Goal: Task Accomplishment & Management: Complete application form

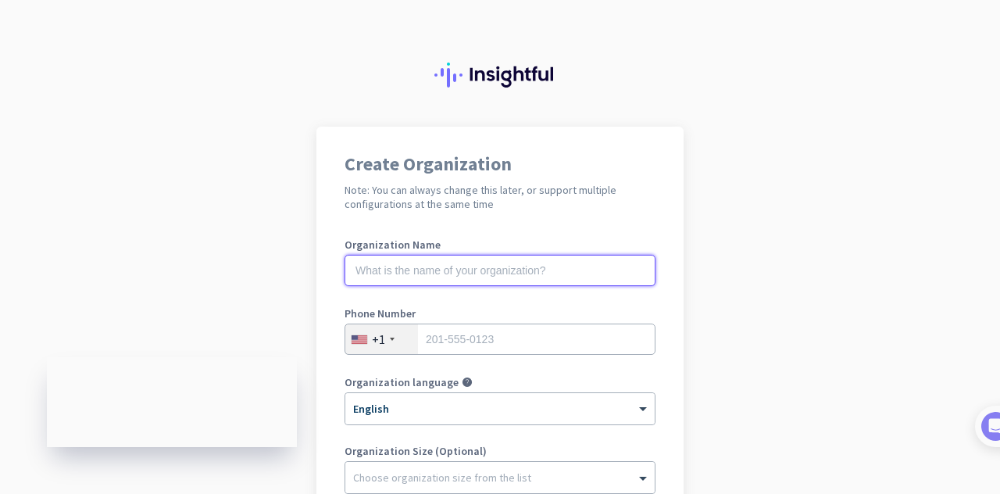
click at [569, 268] on input "text" at bounding box center [499, 270] width 311 height 31
click at [548, 266] on input "text" at bounding box center [499, 270] width 311 height 31
type input "Mercor"
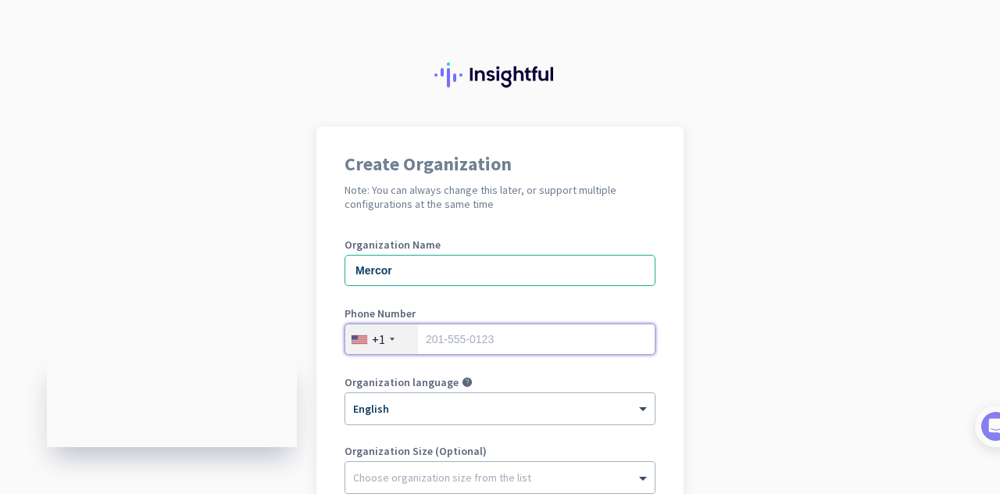
click at [524, 328] on input "tel" at bounding box center [499, 338] width 311 height 31
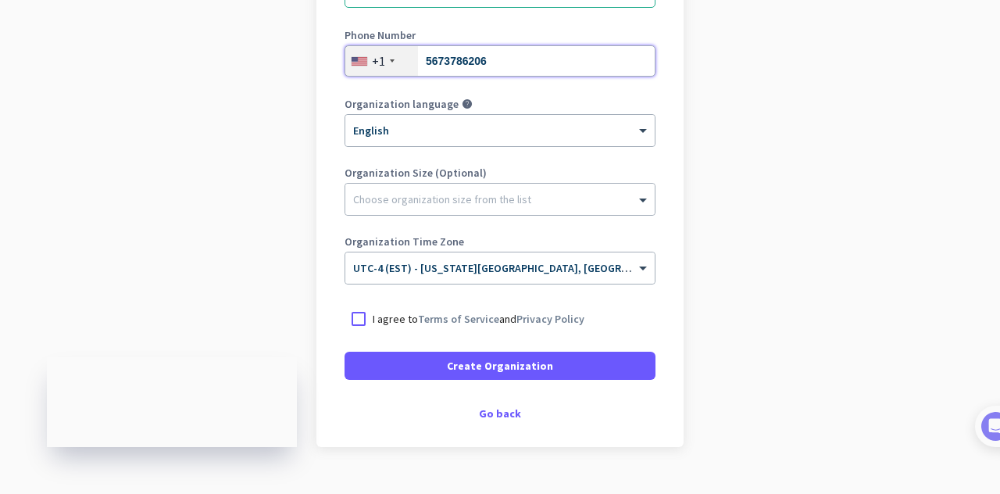
scroll to position [279, 0]
type input "5673786206"
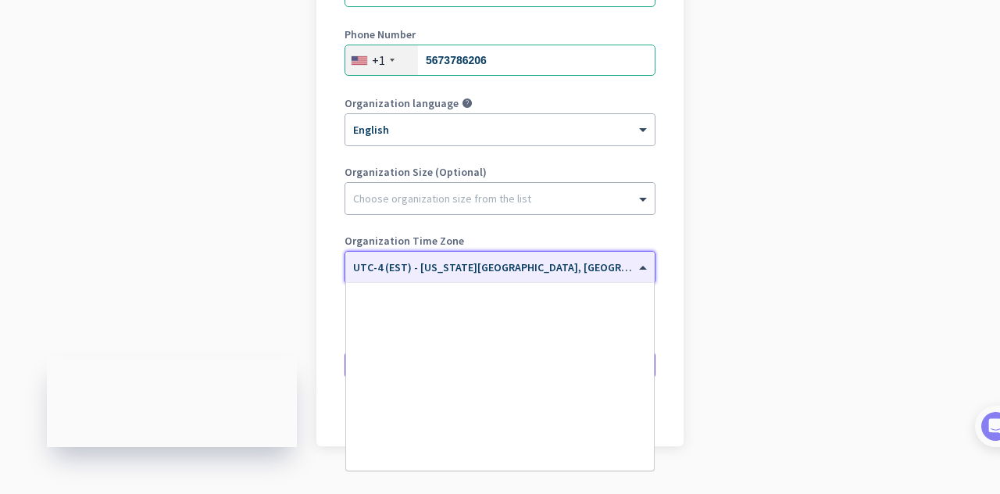
click at [487, 272] on span "UTC-4 (EST) - [US_STATE][GEOGRAPHIC_DATA], [GEOGRAPHIC_DATA], [GEOGRAPHIC_DATA]…" at bounding box center [625, 267] width 544 height 14
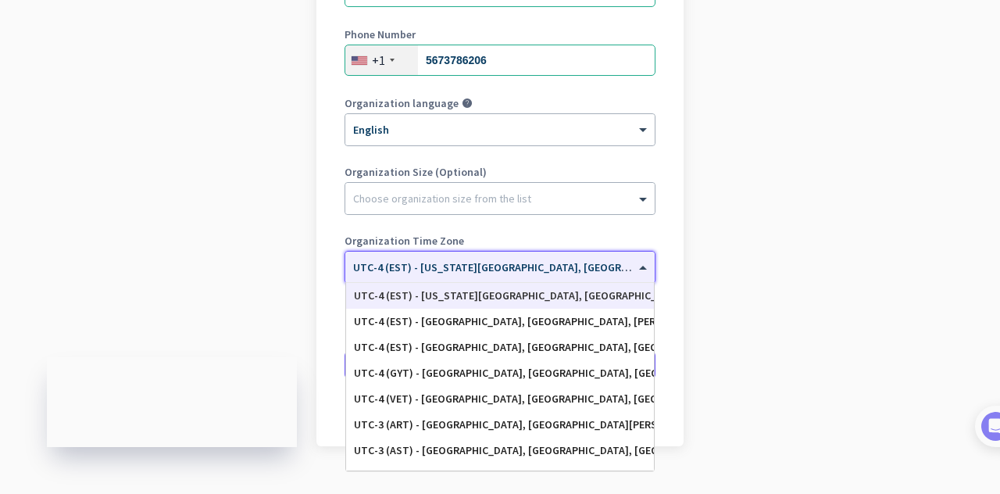
drag, startPoint x: 487, startPoint y: 272, endPoint x: 461, endPoint y: 263, distance: 27.2
click at [461, 263] on input "text" at bounding box center [484, 262] width 262 height 12
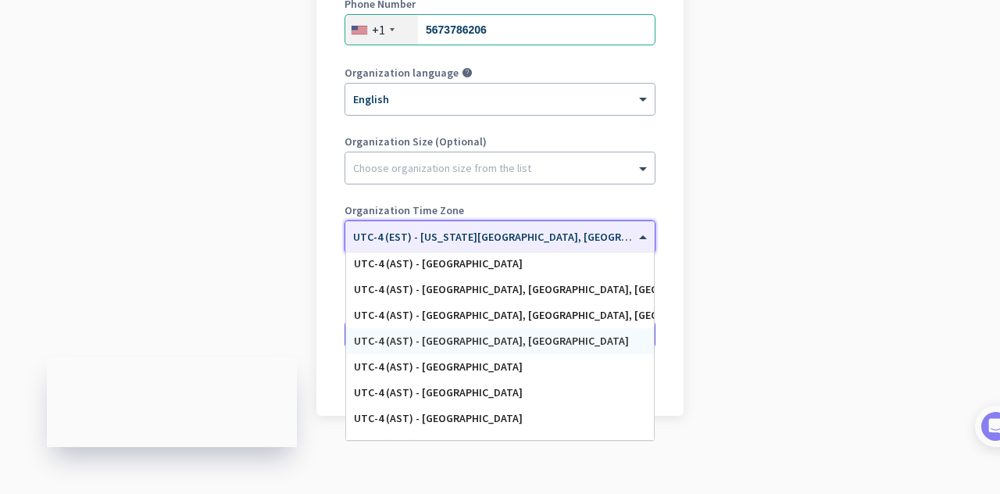
scroll to position [1187, 0]
click at [740, 217] on app-onboarding-organization "Create Organization Note: You can always change this later, or support multiple…" at bounding box center [500, 155] width 1000 height 676
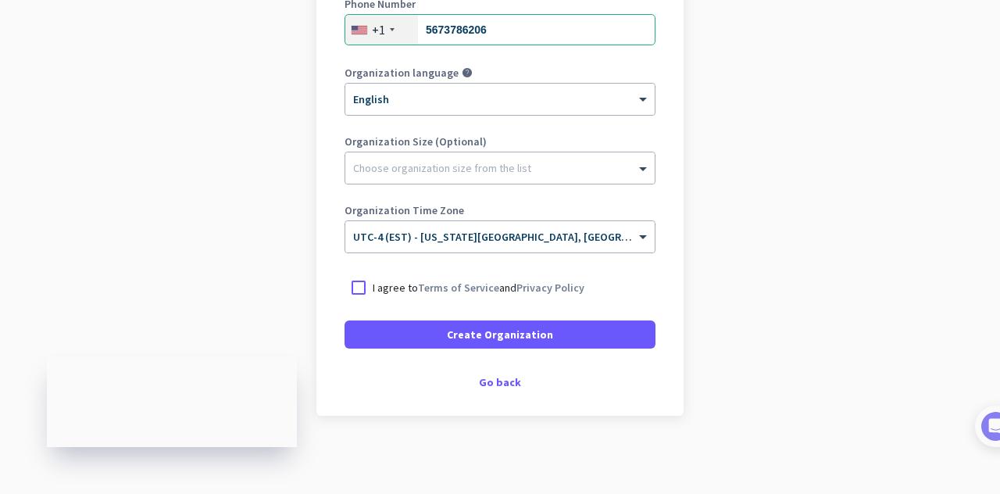
click at [740, 217] on app-onboarding-organization "Create Organization Note: You can always change this later, or support multiple…" at bounding box center [500, 155] width 1000 height 676
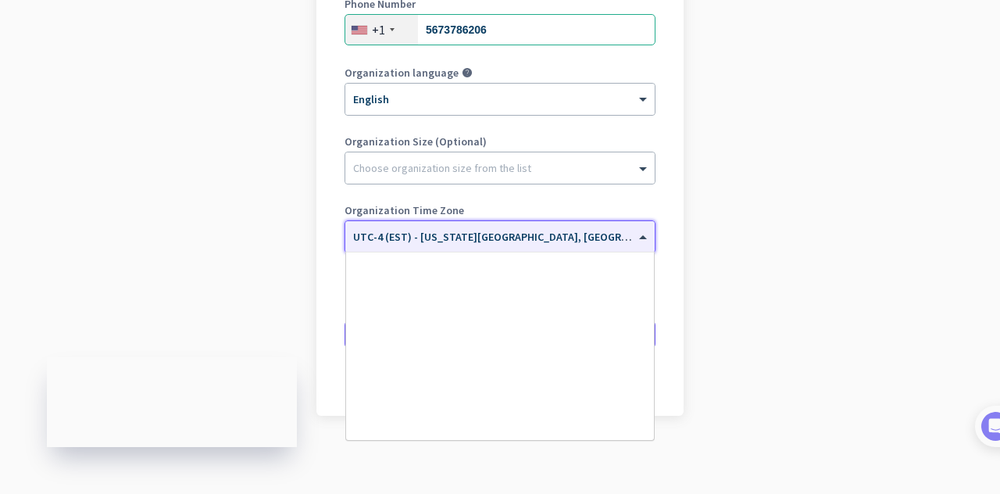
click at [575, 240] on span "UTC-4 (EST) - [US_STATE][GEOGRAPHIC_DATA], [GEOGRAPHIC_DATA], [GEOGRAPHIC_DATA]…" at bounding box center [625, 237] width 544 height 14
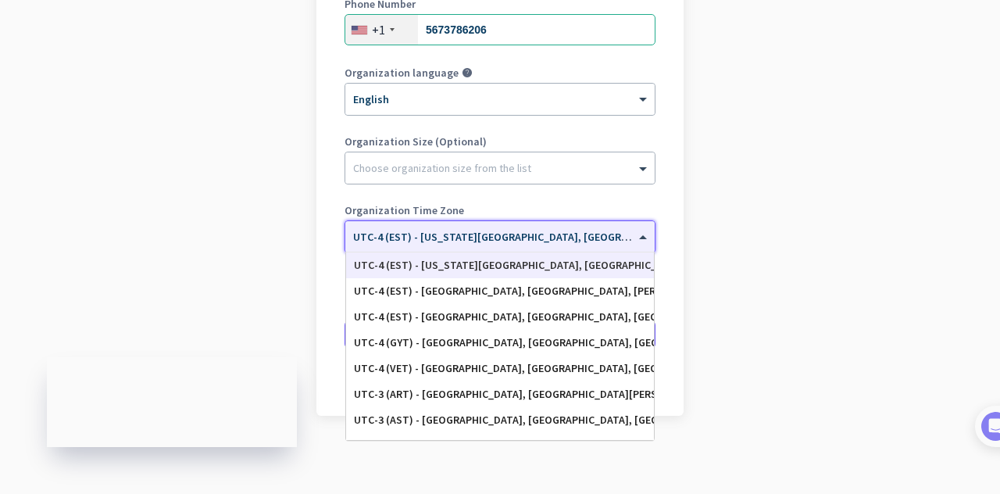
click at [575, 240] on span "UTC-4 (EST) - [US_STATE][GEOGRAPHIC_DATA], [GEOGRAPHIC_DATA], [GEOGRAPHIC_DATA]…" at bounding box center [625, 237] width 544 height 14
click at [708, 224] on app-onboarding-organization "Create Organization Note: You can always change this later, or support multiple…" at bounding box center [500, 155] width 1000 height 676
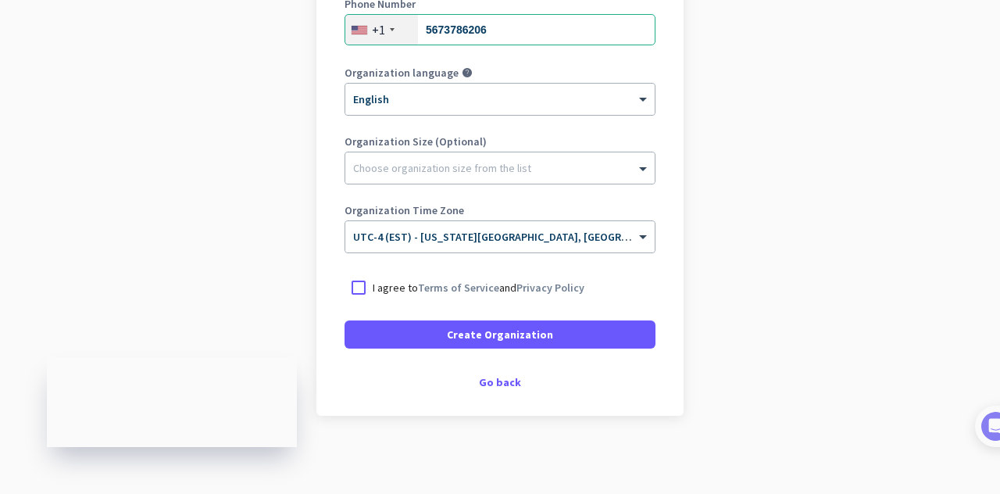
drag, startPoint x: 708, startPoint y: 224, endPoint x: 626, endPoint y: 271, distance: 94.4
click at [626, 271] on app-onboarding-organization "Create Organization Note: You can always change this later, or support multiple…" at bounding box center [500, 155] width 1000 height 676
click at [355, 292] on div at bounding box center [358, 287] width 28 height 28
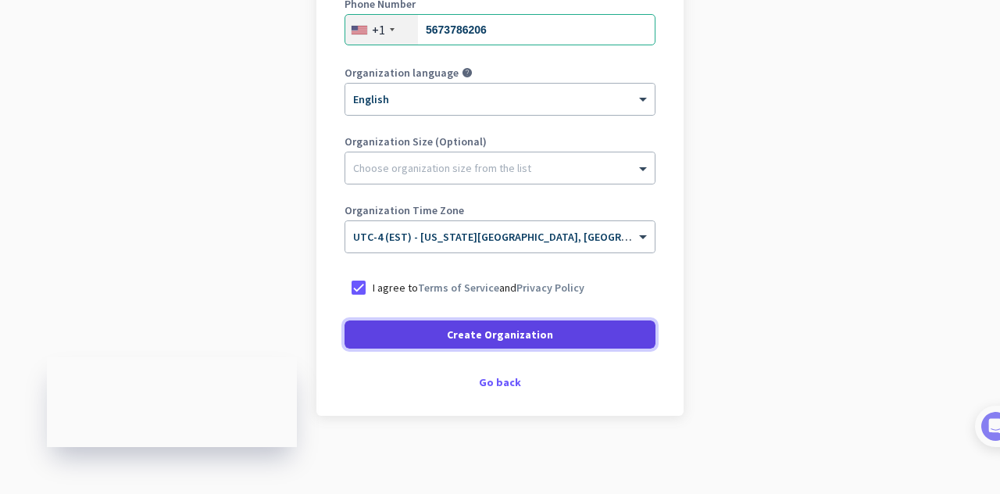
click at [434, 330] on span at bounding box center [499, 334] width 311 height 37
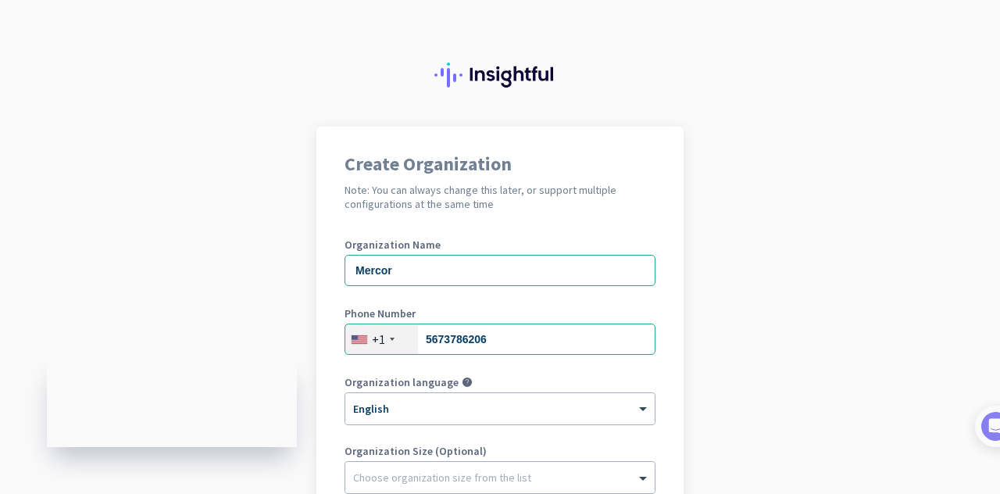
scroll to position [262, 0]
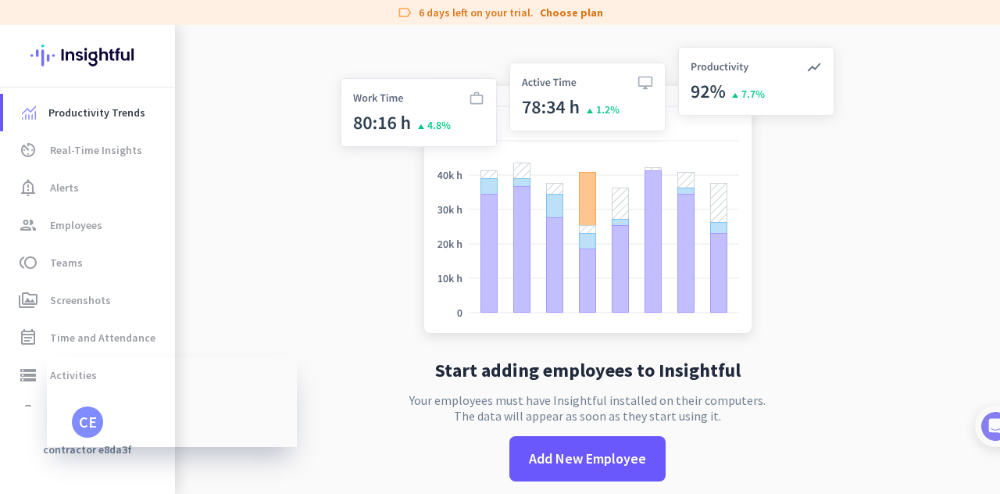
scroll to position [25, 0]
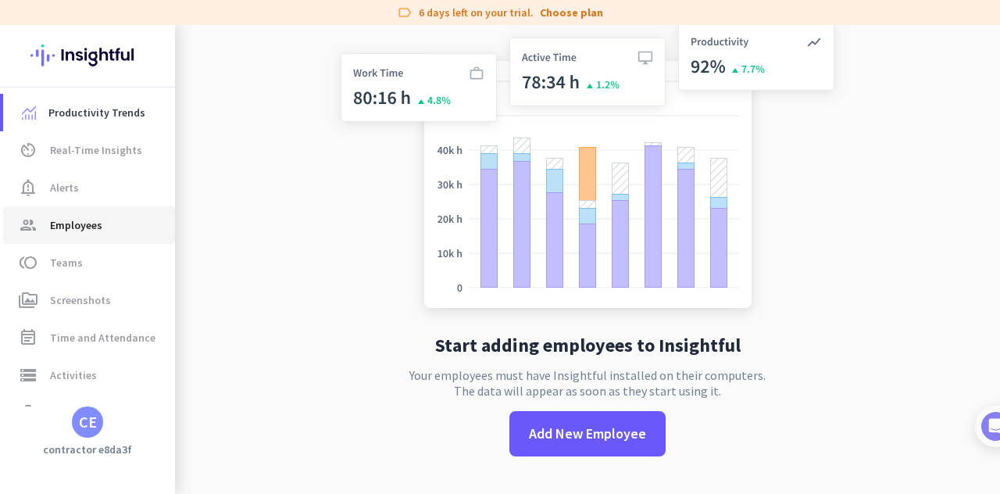
click at [119, 218] on span "group Employees" at bounding box center [89, 225] width 147 height 19
